Goal: Entertainment & Leisure: Browse casually

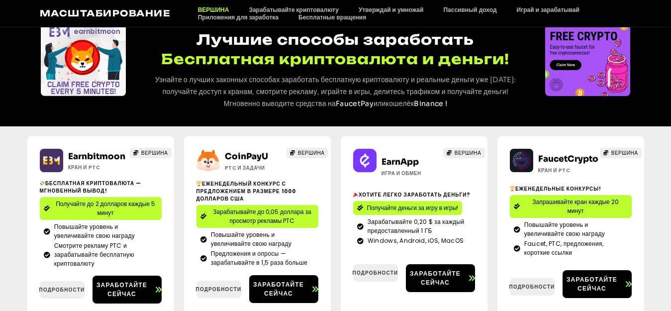
scroll to position [54, 0]
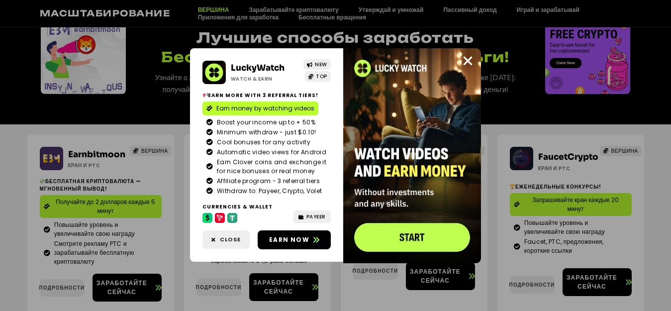
click at [654, 175] on div "LuckyWatch Watch & Earn NEW TOP Earn more with 3 referral Tiers! Earn money by …" at bounding box center [335, 155] width 671 height 311
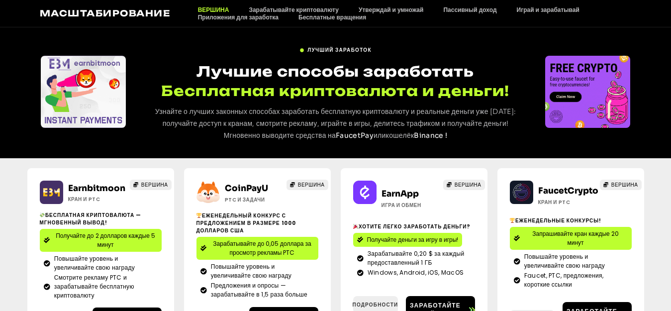
scroll to position [0, 0]
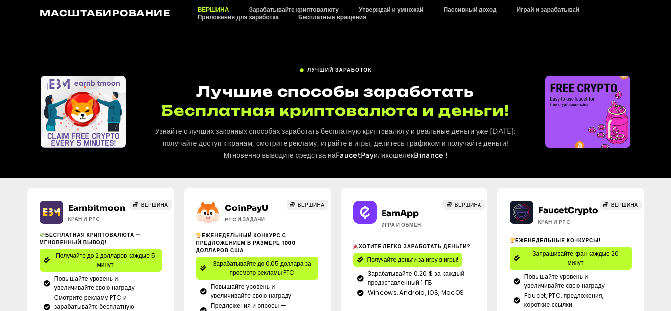
scroll to position [99, 0]
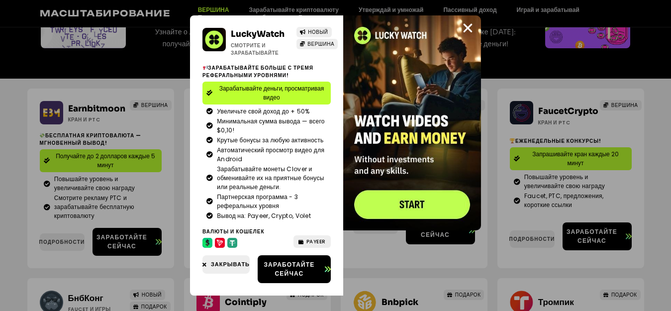
click at [17, 49] on div "LuckyWatch Смотрите и зарабатывайте НОВЫЙ ВЕРШИНА Зарабатывайте больше с тремя …" at bounding box center [335, 155] width 671 height 311
